Goal: Task Accomplishment & Management: Manage account settings

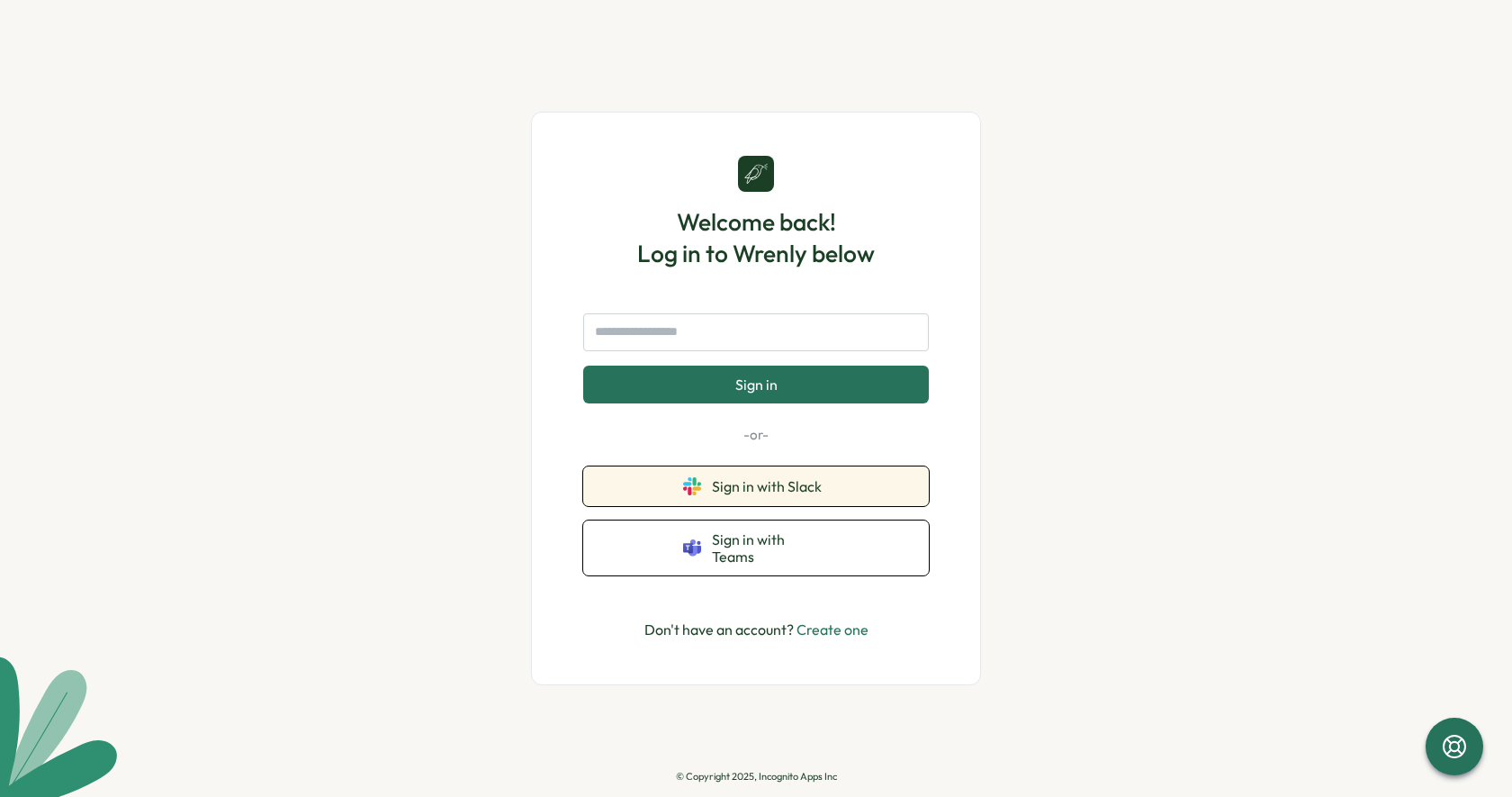
click at [794, 495] on span "Sign in with Slack" at bounding box center [770, 486] width 117 height 16
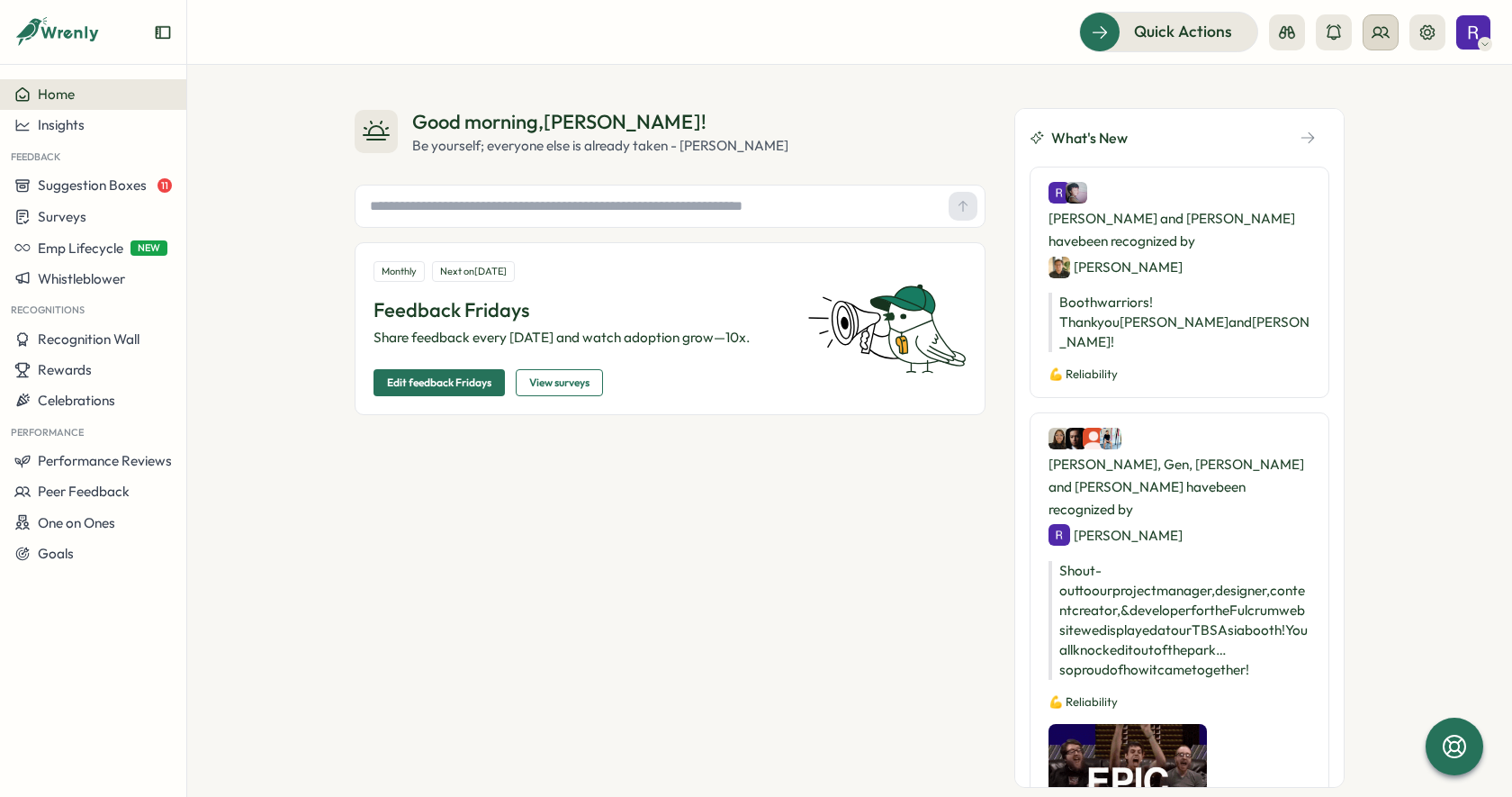
click at [1380, 34] on icon at bounding box center [1380, 33] width 18 height 18
click at [1383, 89] on div "Org Members" at bounding box center [1381, 89] width 113 height 20
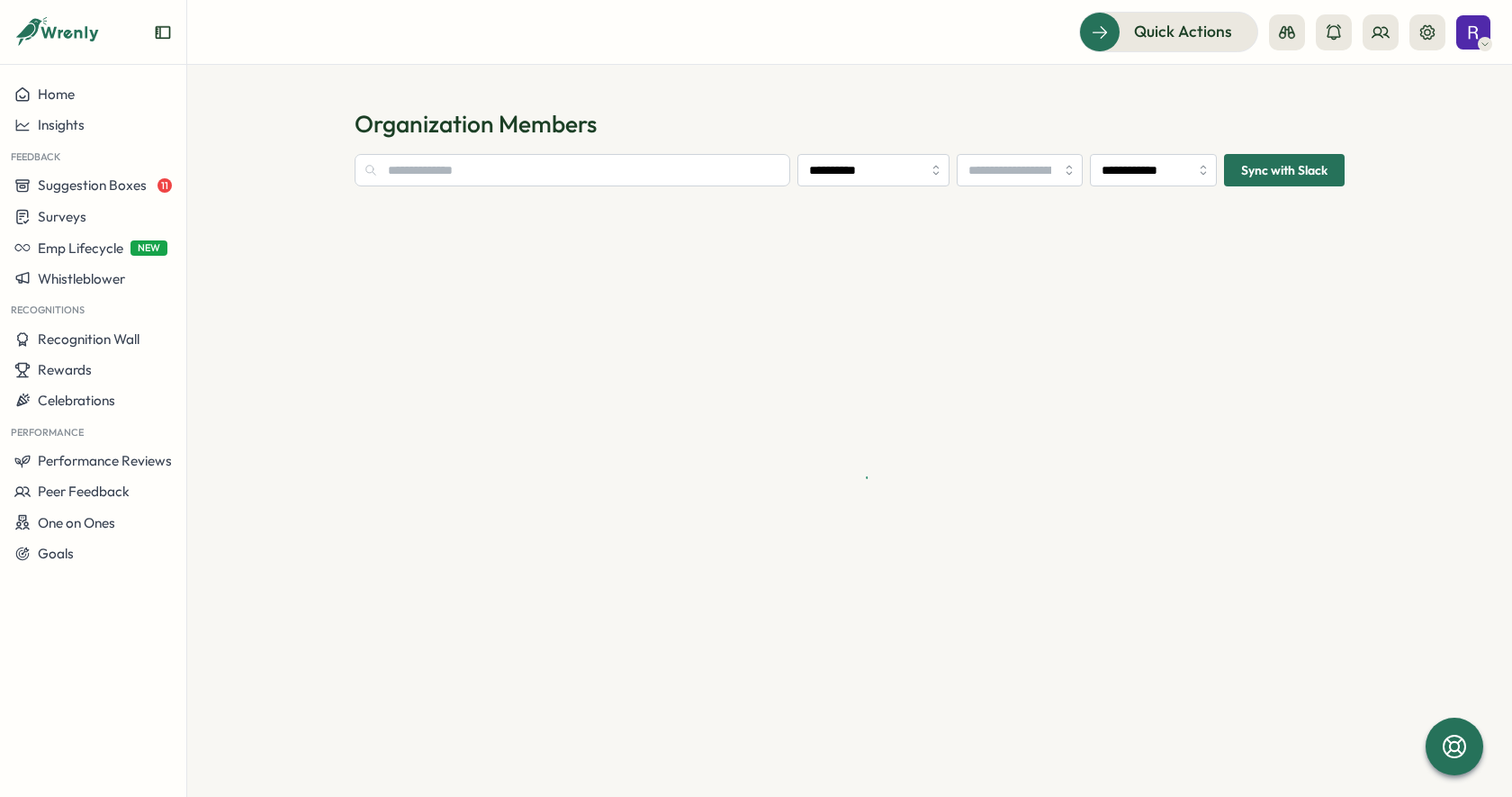
type input "**********"
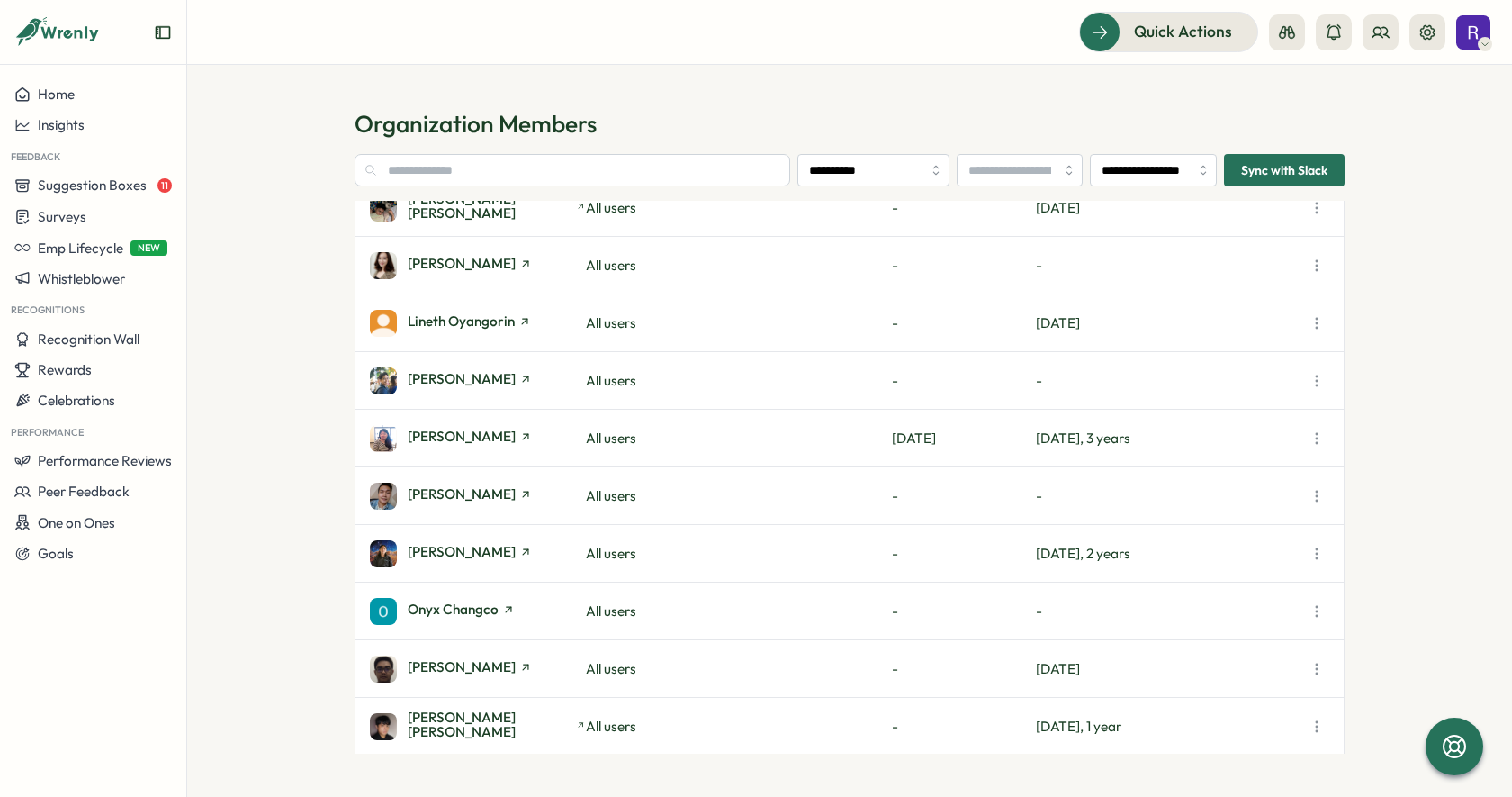
scroll to position [1286, 0]
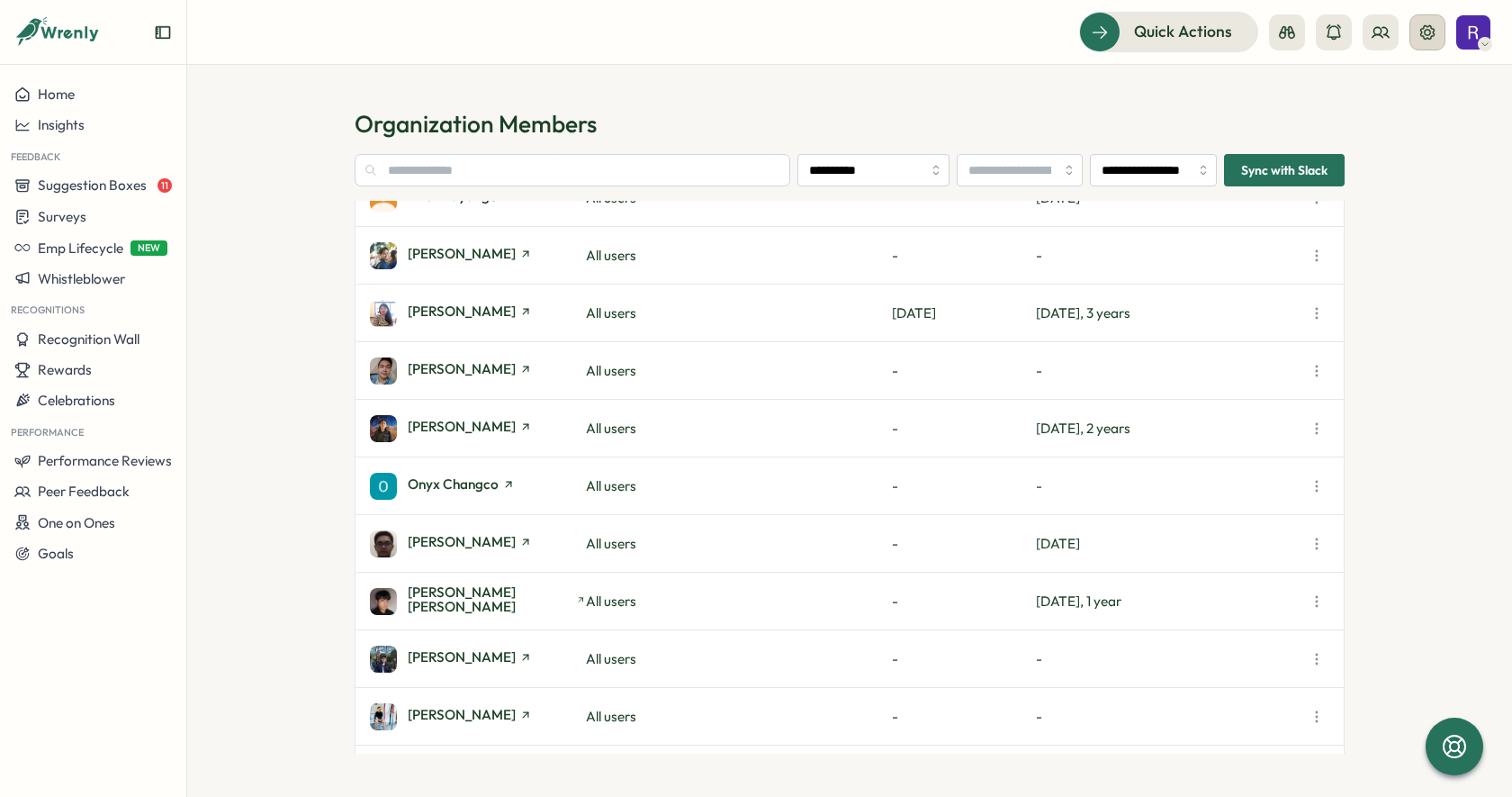
click at [1422, 36] on icon at bounding box center [1427, 33] width 18 height 18
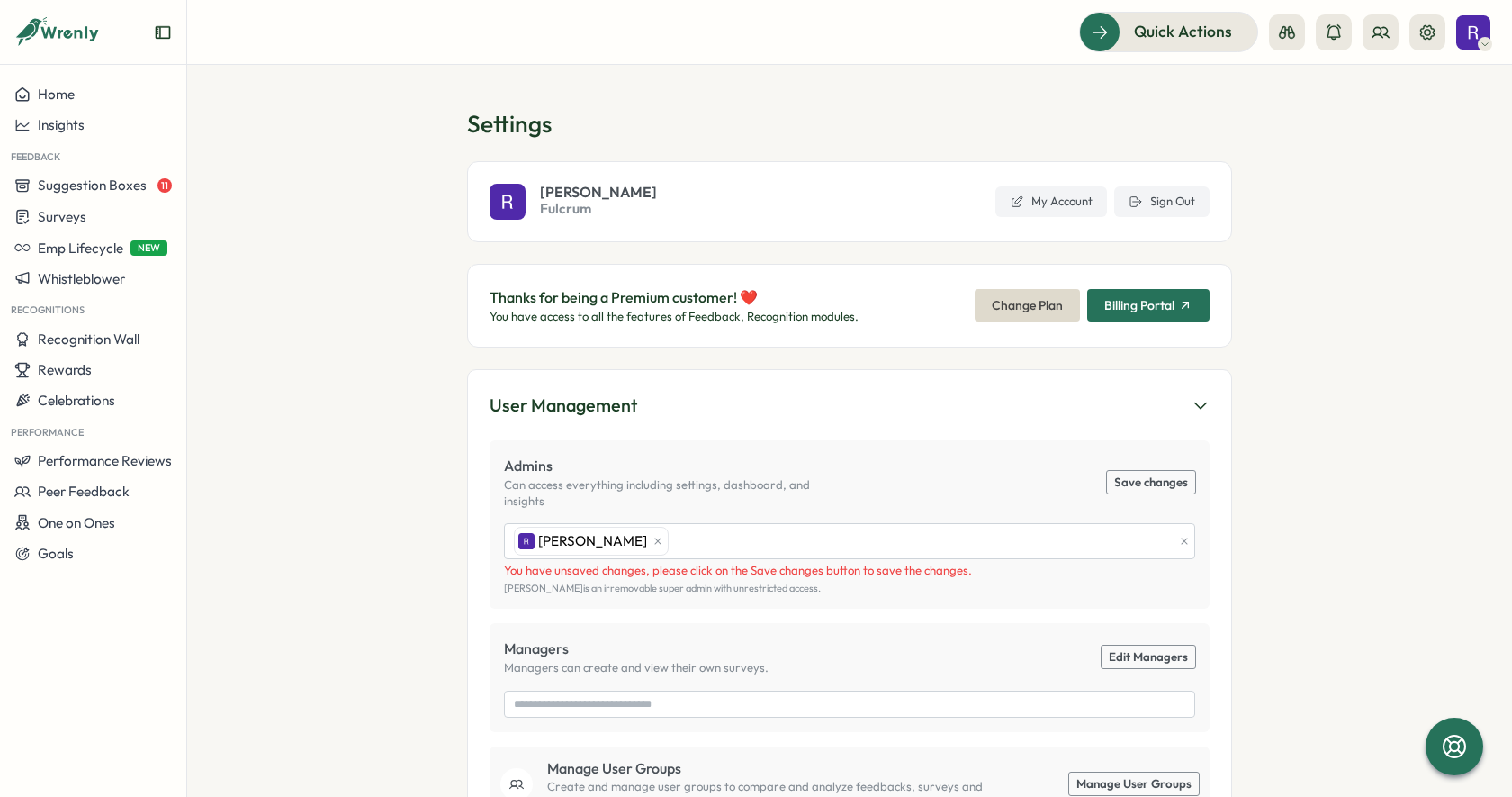
click at [1160, 480] on button "Save changes" at bounding box center [1150, 483] width 88 height 24
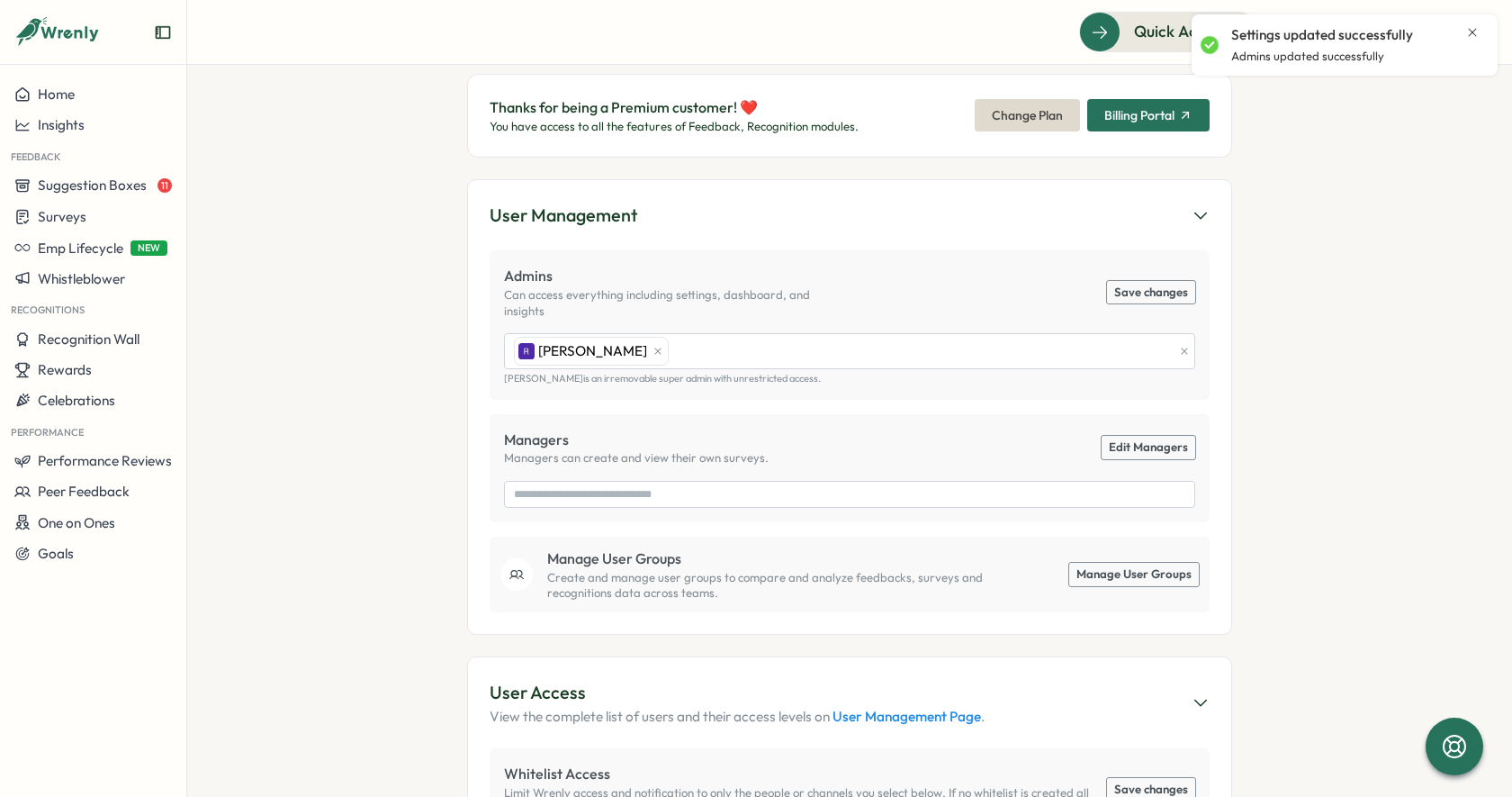
scroll to position [193, 0]
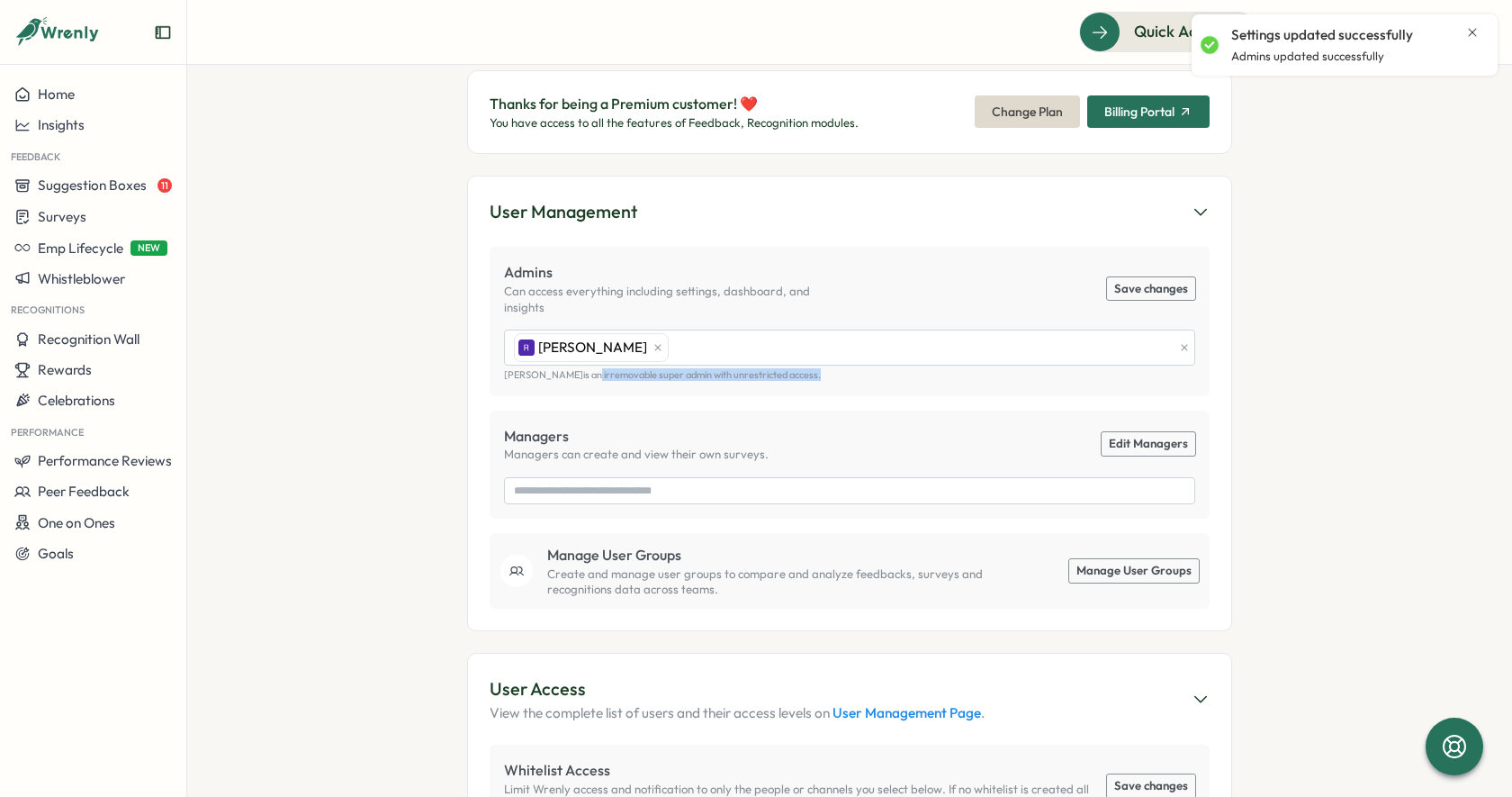
drag, startPoint x: 583, startPoint y: 357, endPoint x: 807, endPoint y: 361, distance: 224.0
click at [807, 369] on p "[PERSON_NAME] is an irremovable super admin with unrestricted access." at bounding box center [850, 375] width 692 height 12
click at [819, 366] on div "Admins Can access everything including settings, dashboard, and insights Save c…" at bounding box center [849, 321] width 720 height 149
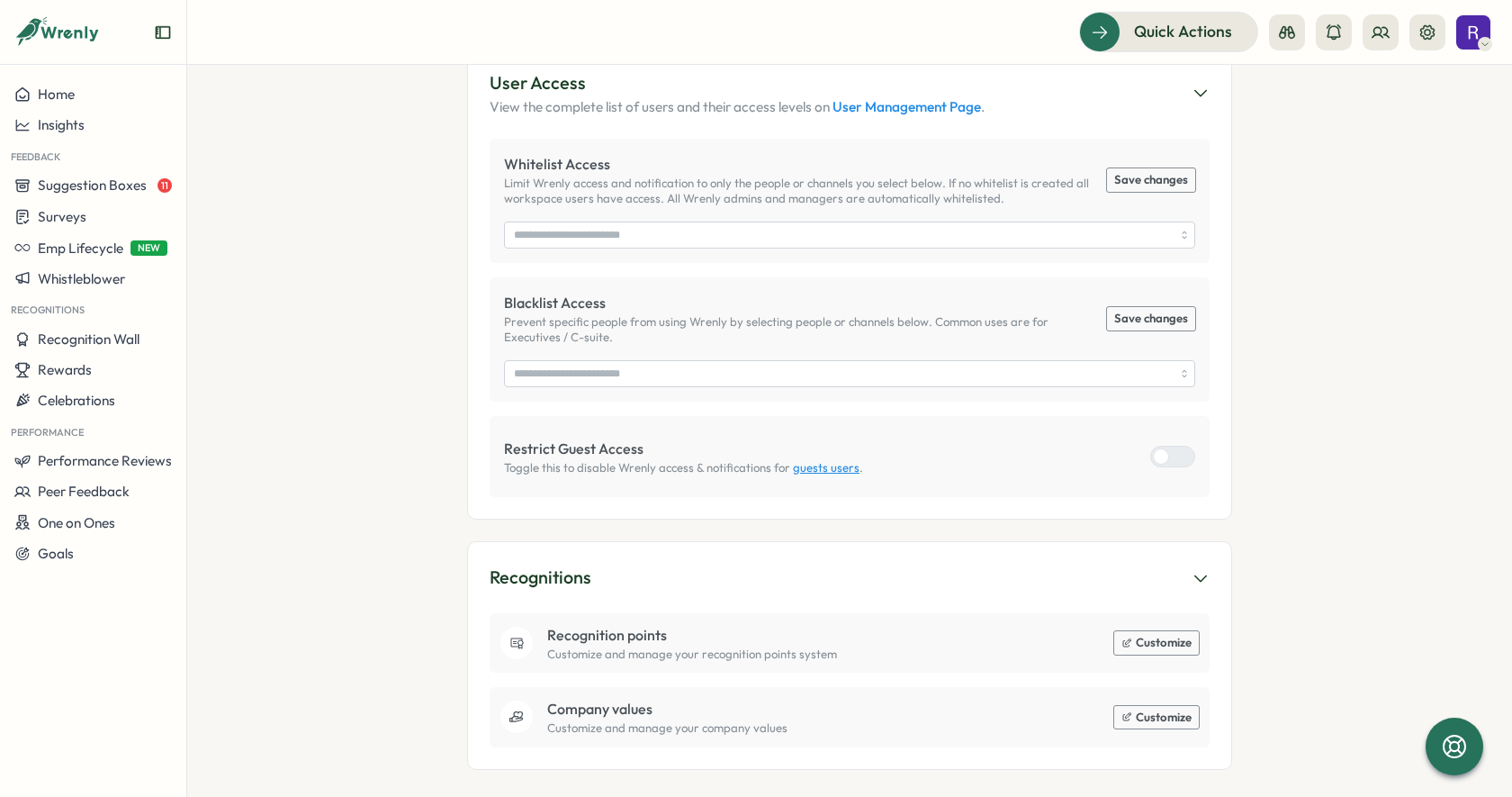
scroll to position [0, 0]
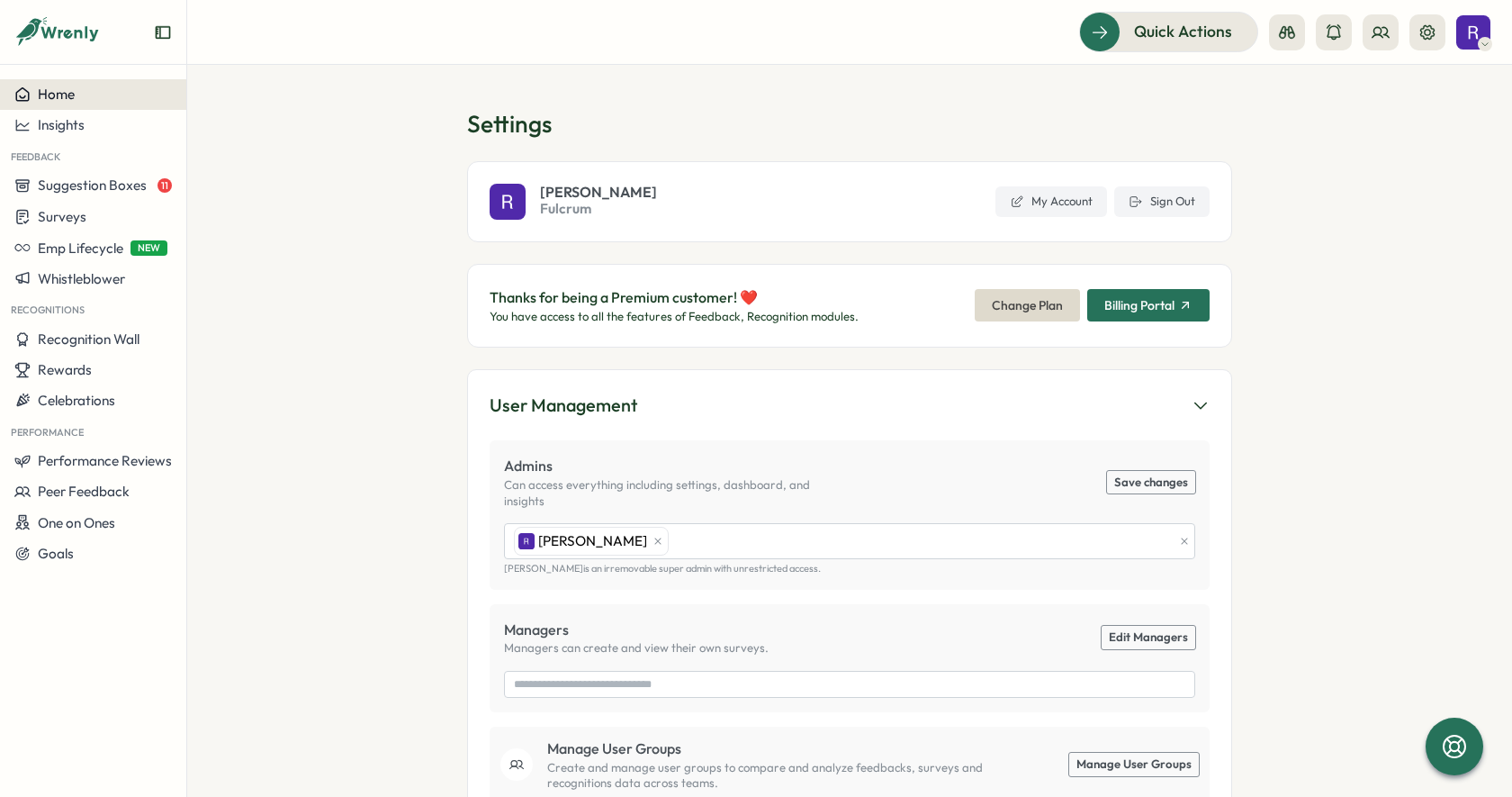
click at [90, 100] on div "Home" at bounding box center [93, 94] width 158 height 16
